Goal: Understand process/instructions: Learn how to perform a task or action

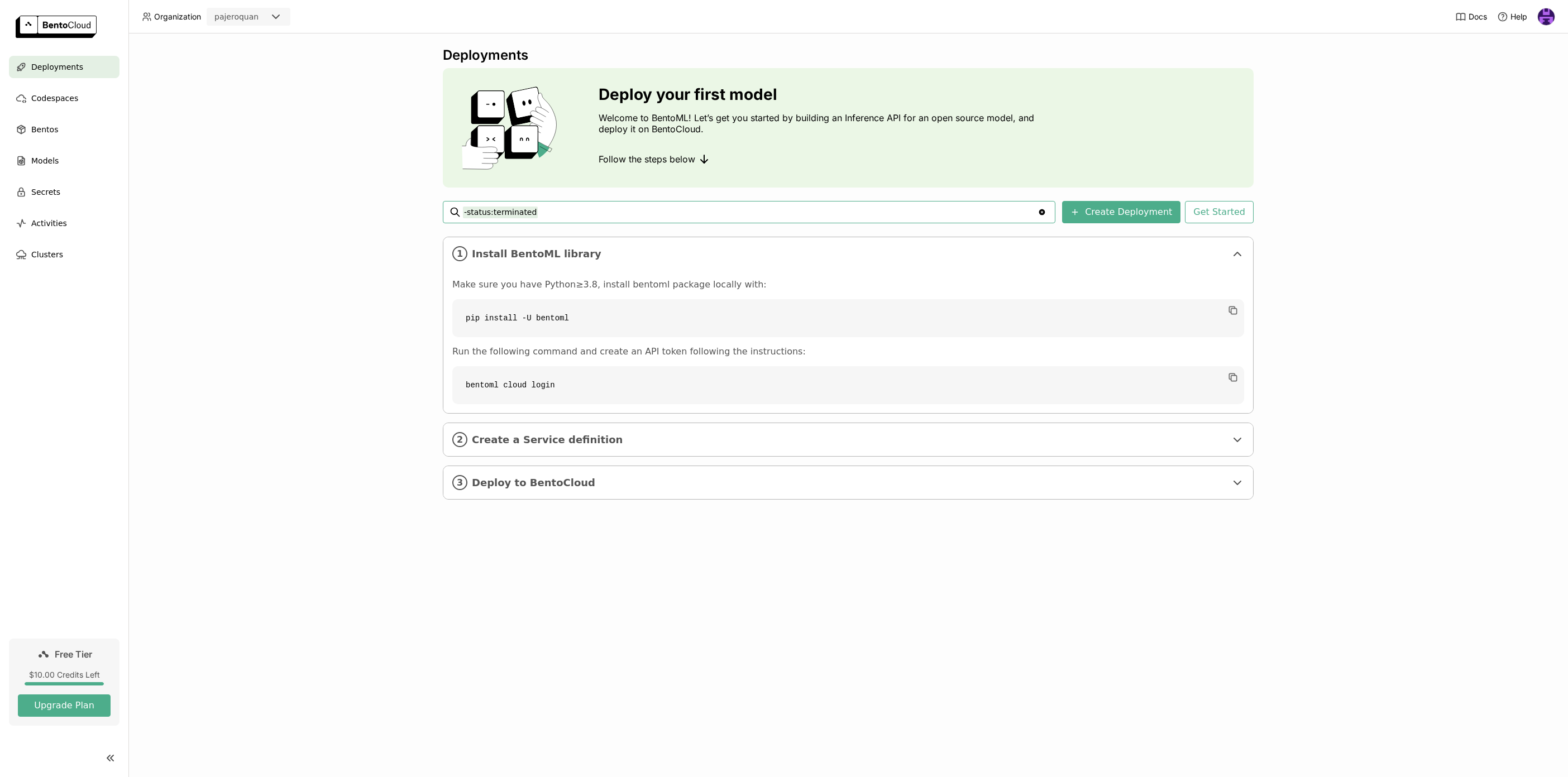
click at [523, 388] on code "bentoml cloud login" at bounding box center [848, 386] width 792 height 38
click at [533, 437] on span "Create a Service definition" at bounding box center [848, 440] width 754 height 12
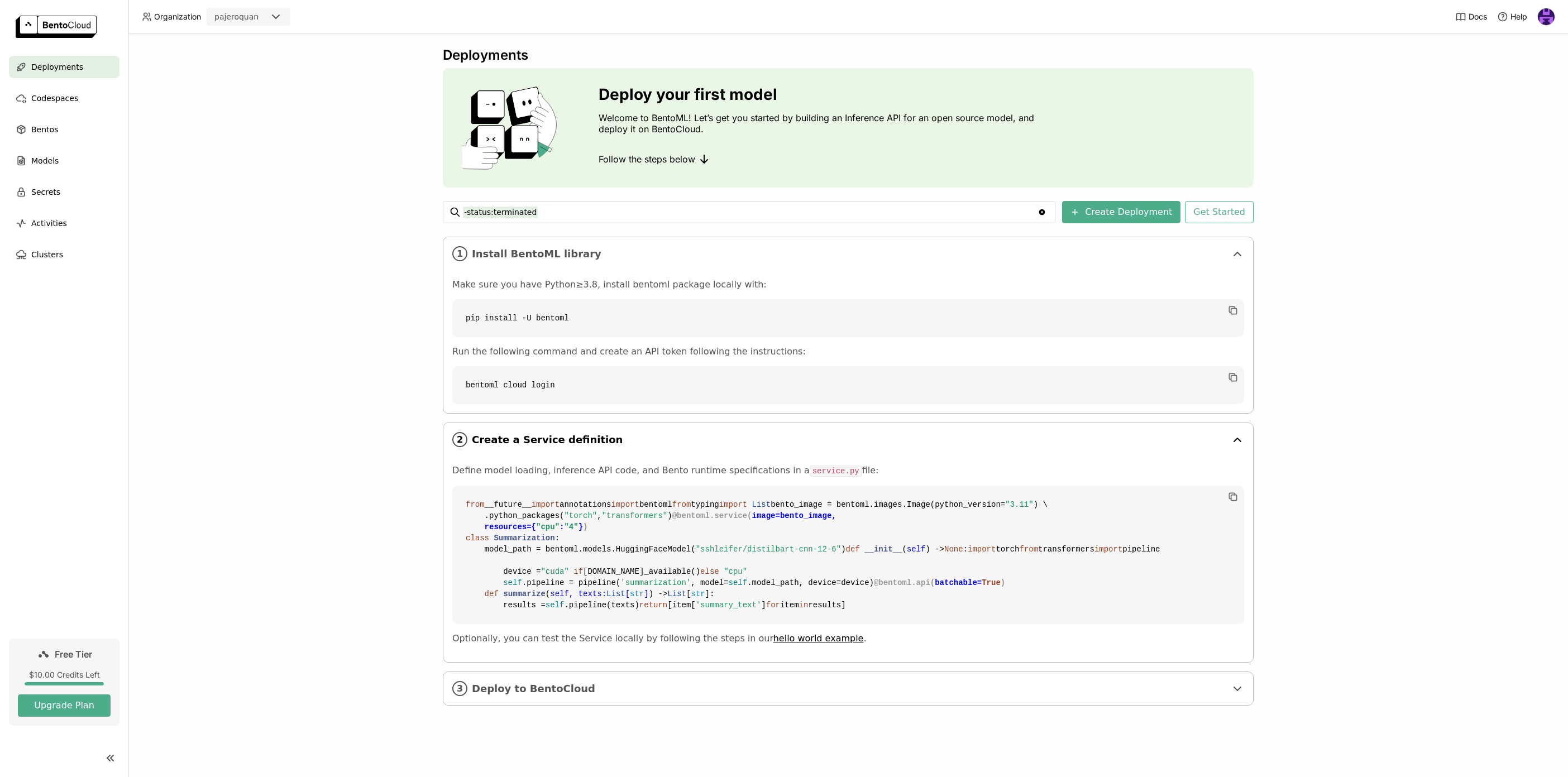
scroll to position [158, 0]
click at [534, 705] on div "3 Deploy to BentoCloud" at bounding box center [848, 688] width 810 height 33
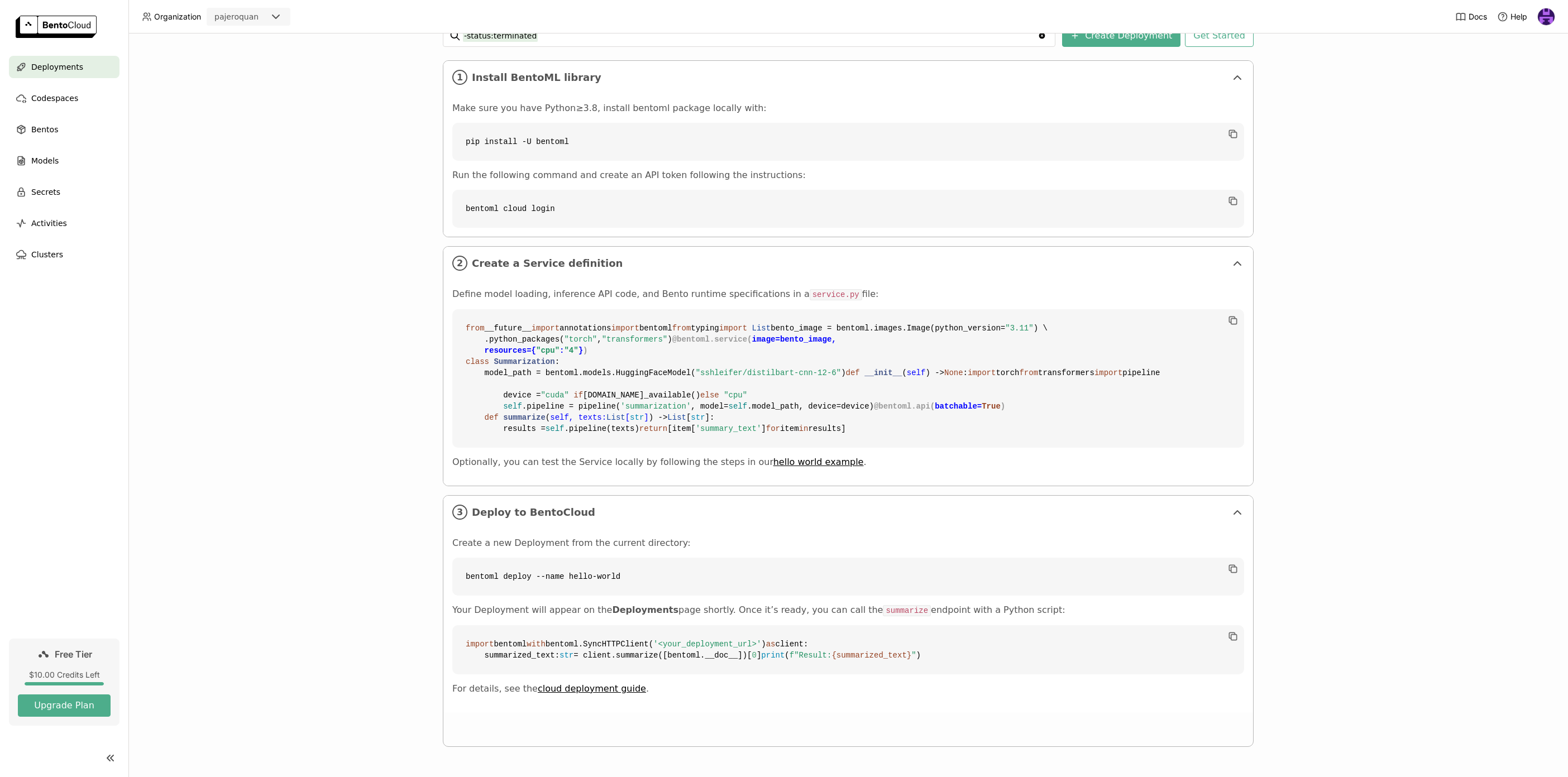
scroll to position [370, 0]
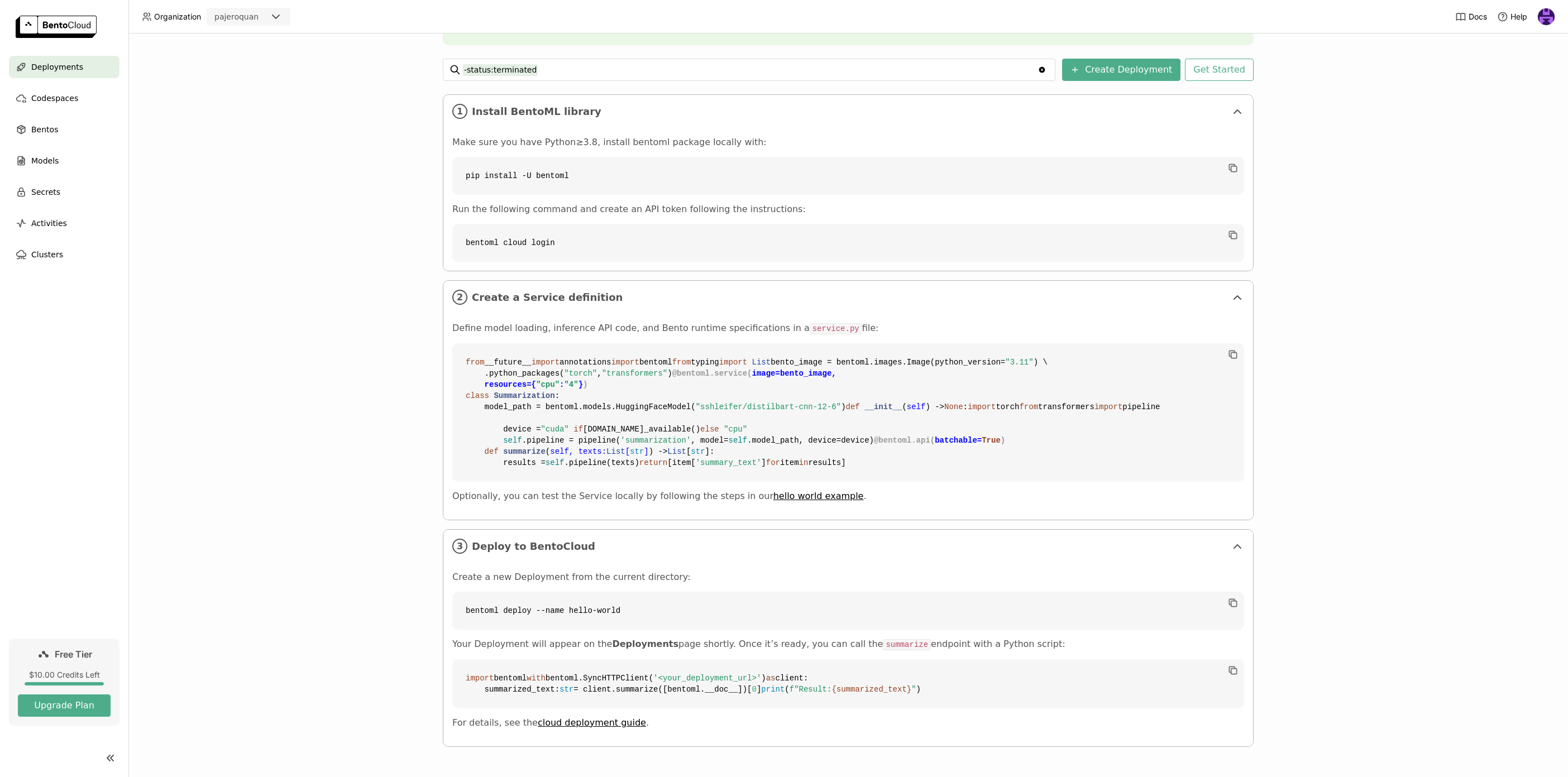
click at [583, 591] on code "bentoml deploy --name hello-world" at bounding box center [848, 611] width 792 height 38
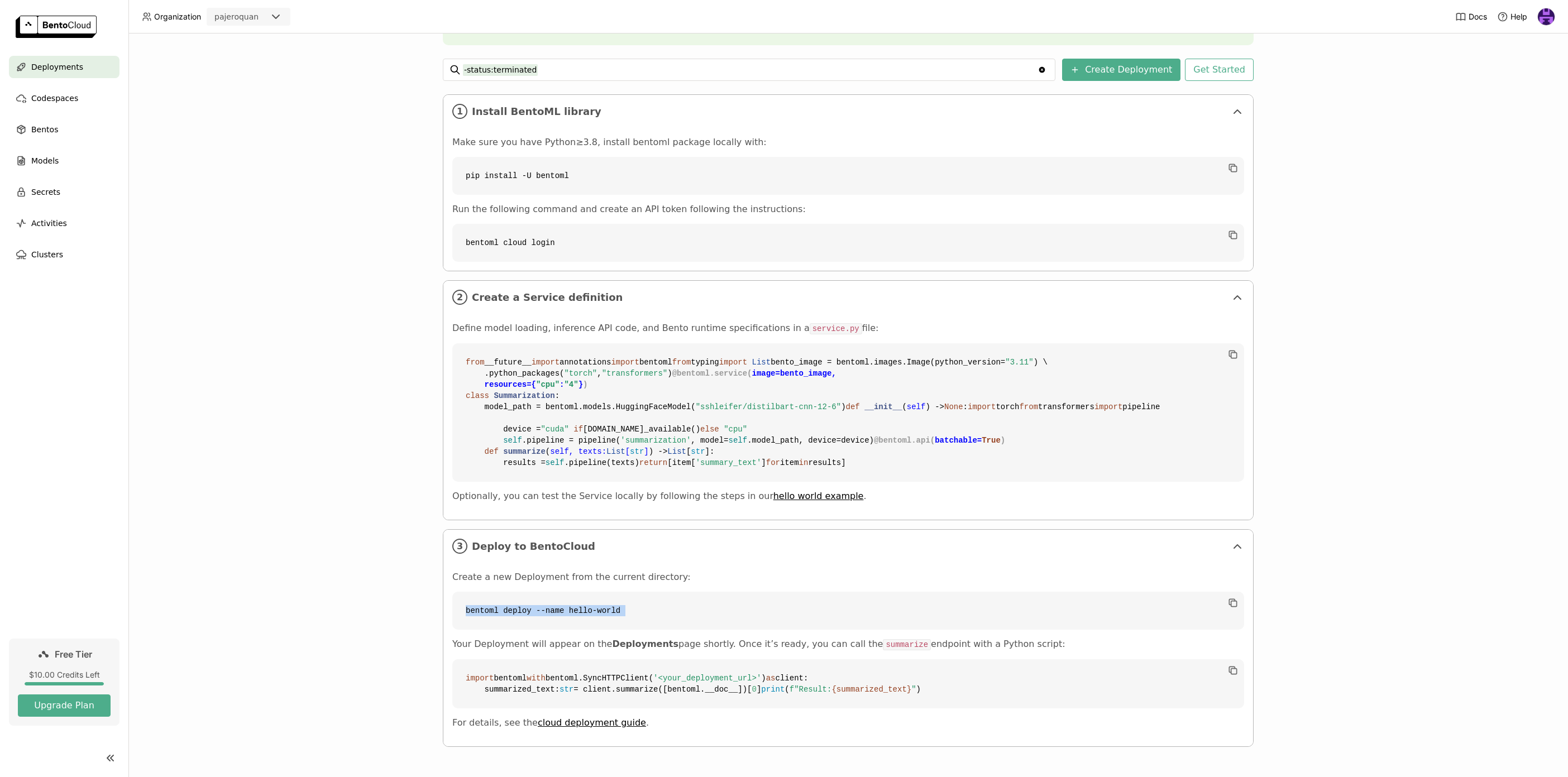
click at [583, 591] on code "bentoml deploy --name hello-world" at bounding box center [848, 611] width 792 height 38
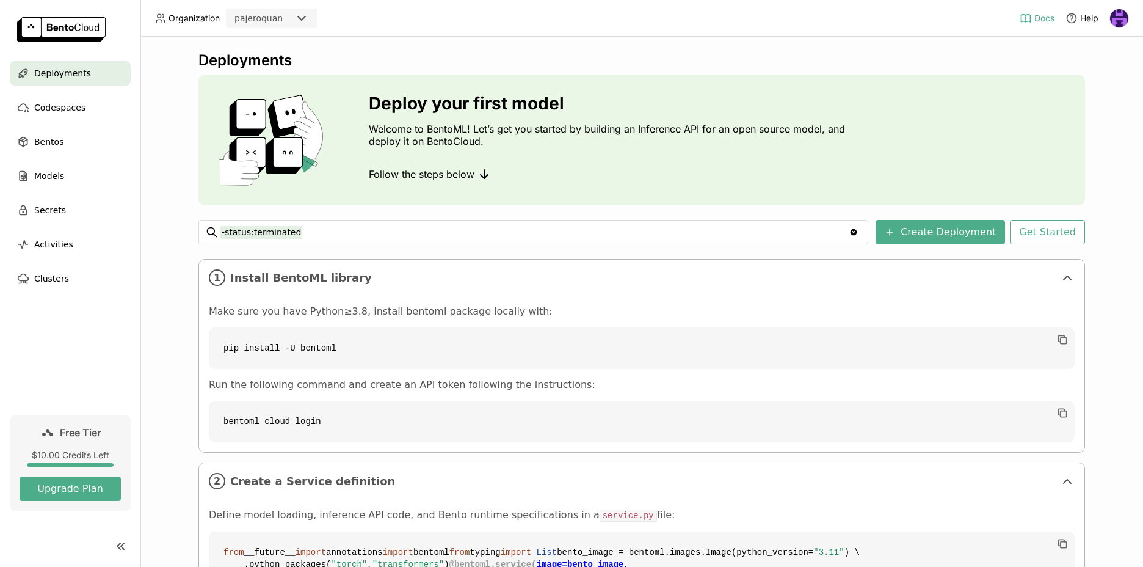
click at [1039, 21] on span "Docs" at bounding box center [1045, 18] width 20 height 11
